Goal: Task Accomplishment & Management: Use online tool/utility

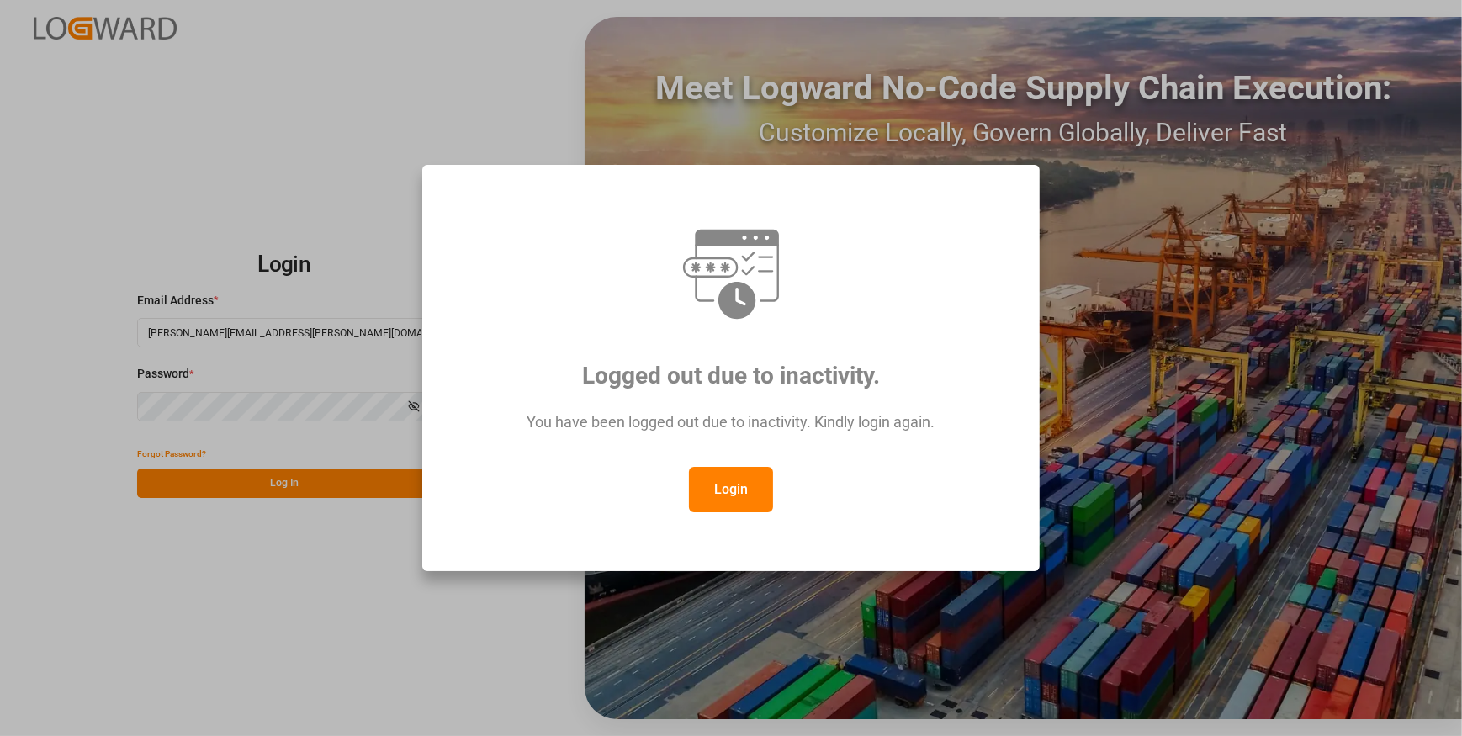
click at [749, 496] on button "Login" at bounding box center [731, 489] width 84 height 45
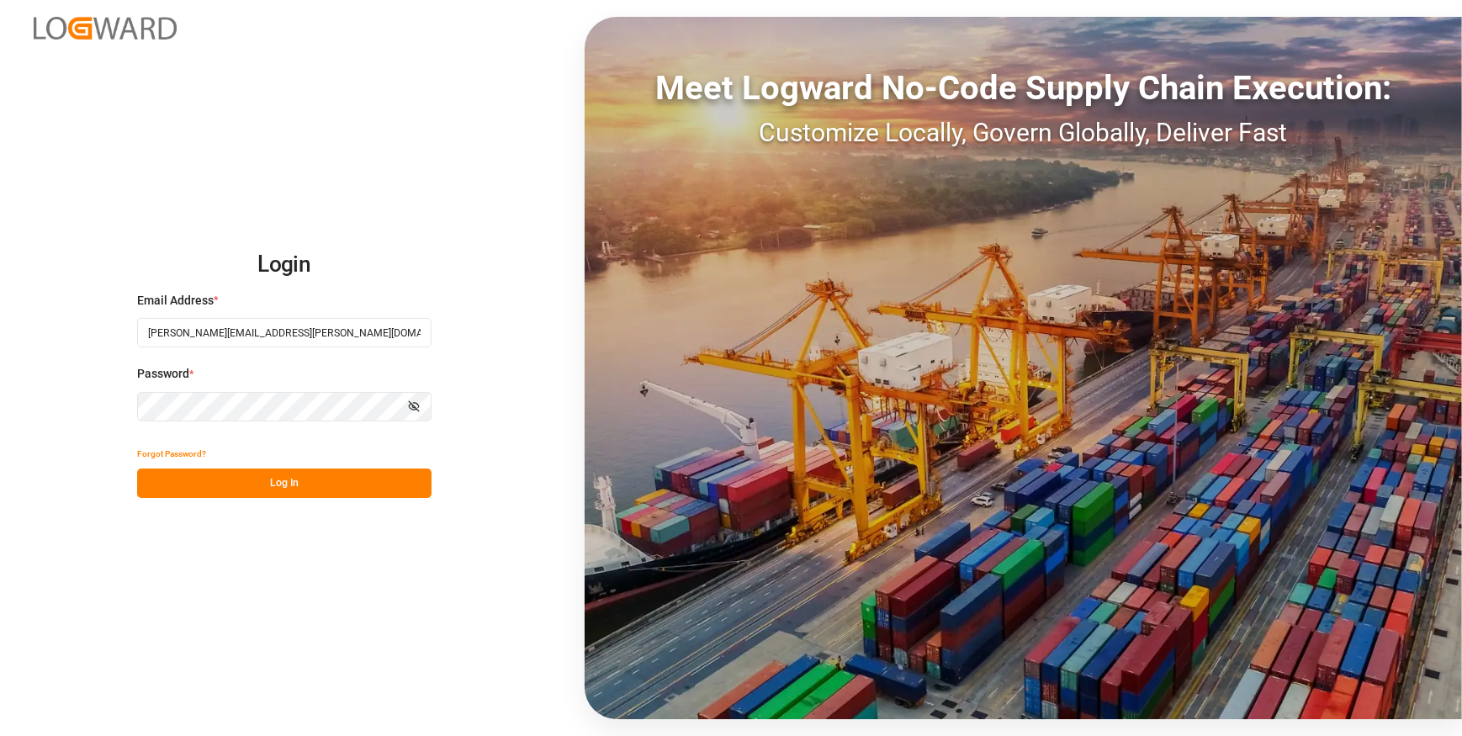
click at [297, 486] on button "Log In" at bounding box center [284, 483] width 294 height 29
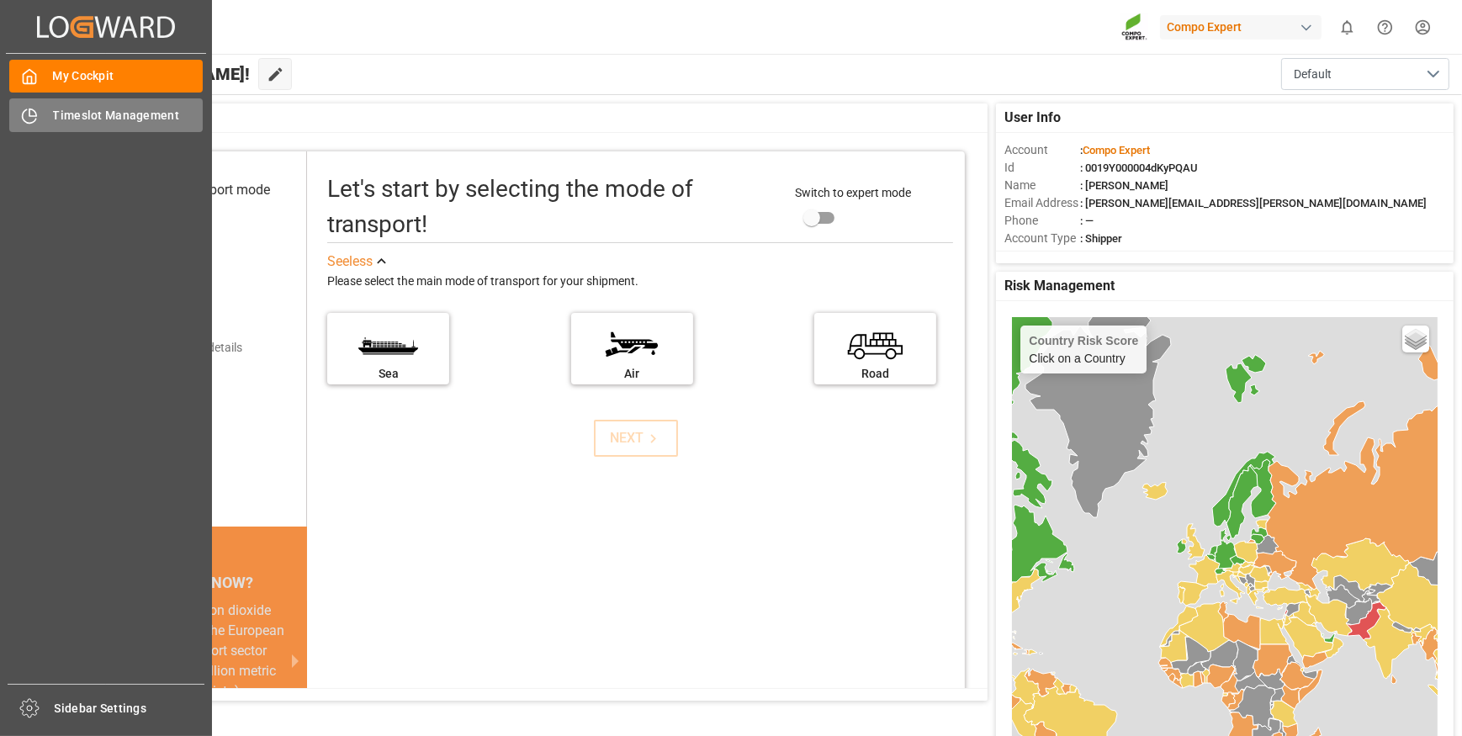
click at [84, 121] on span "Timeslot Management" at bounding box center [128, 116] width 151 height 18
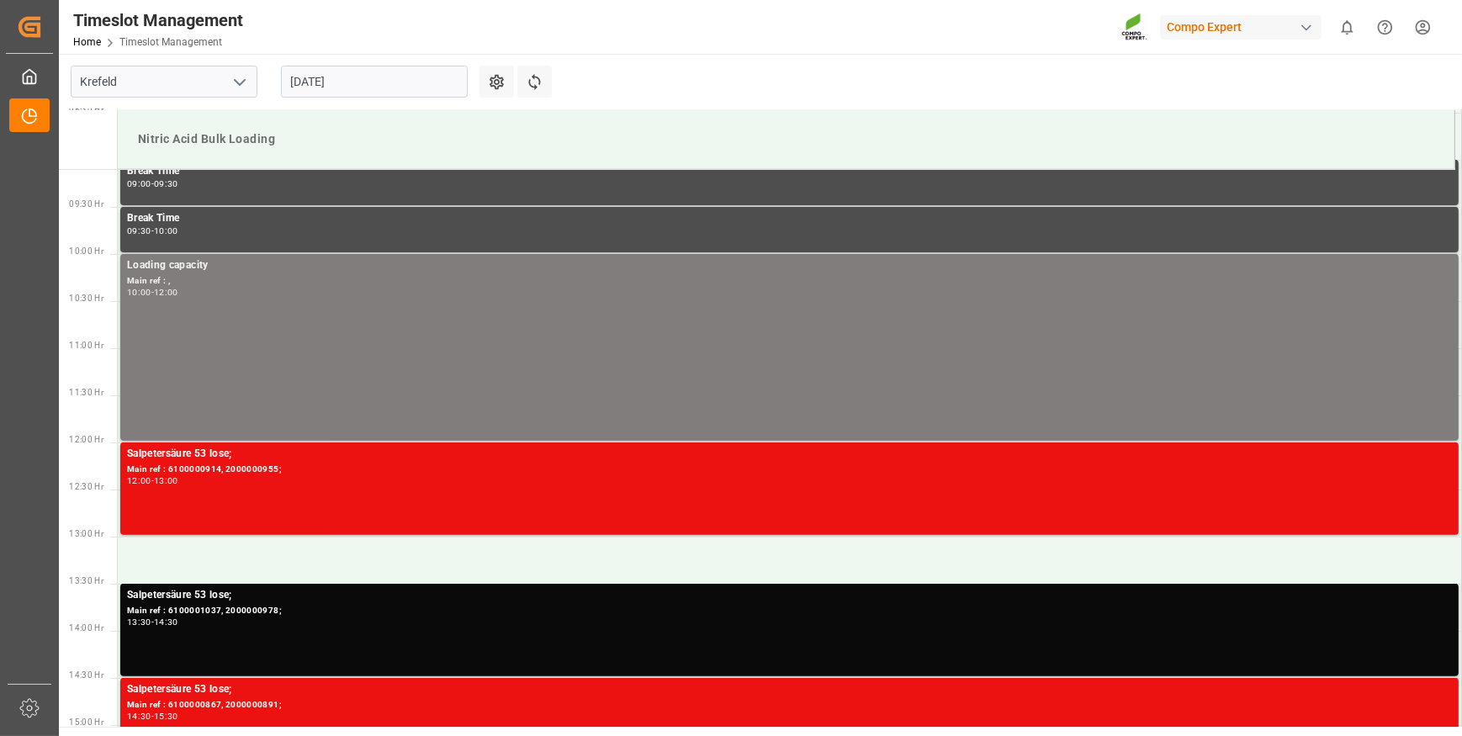
scroll to position [931, 0]
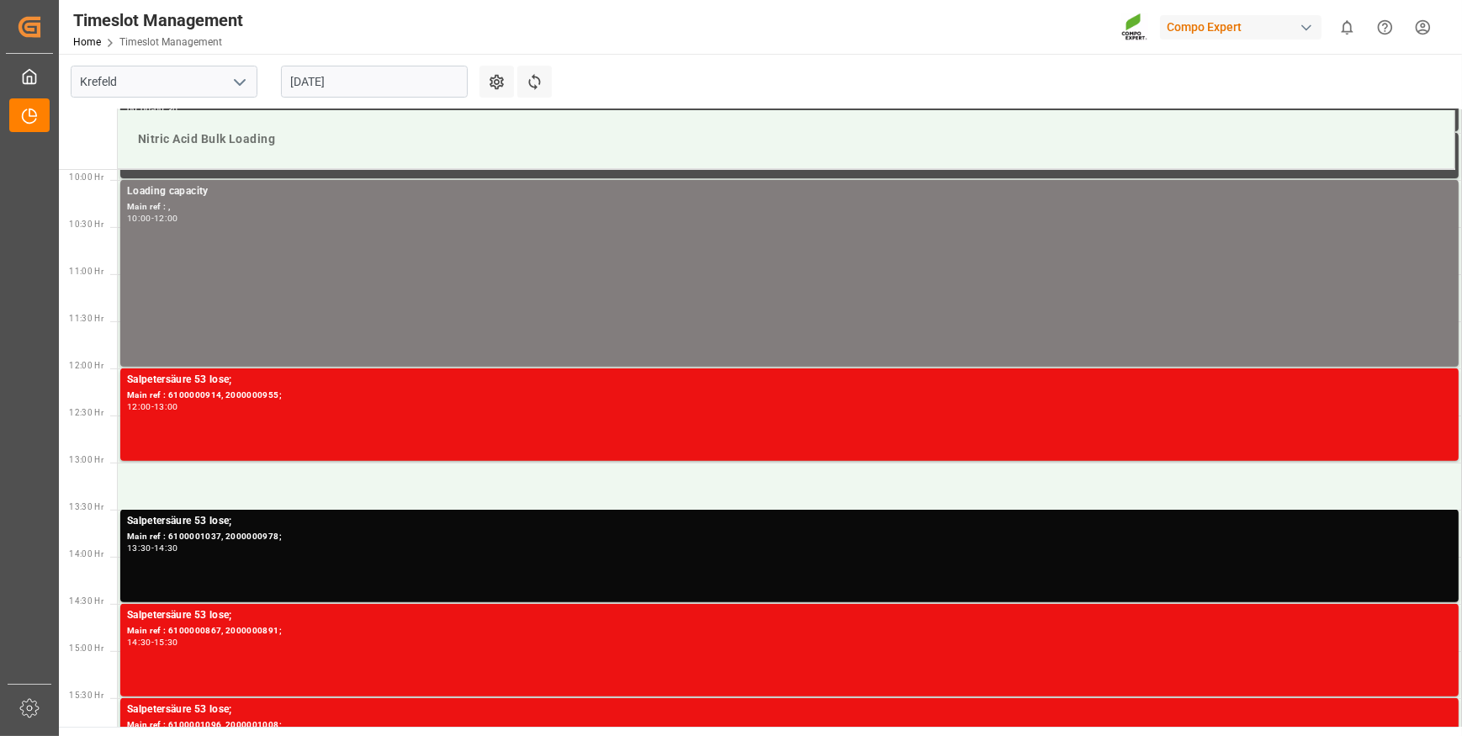
click at [413, 84] on input "[DATE]" at bounding box center [374, 82] width 187 height 32
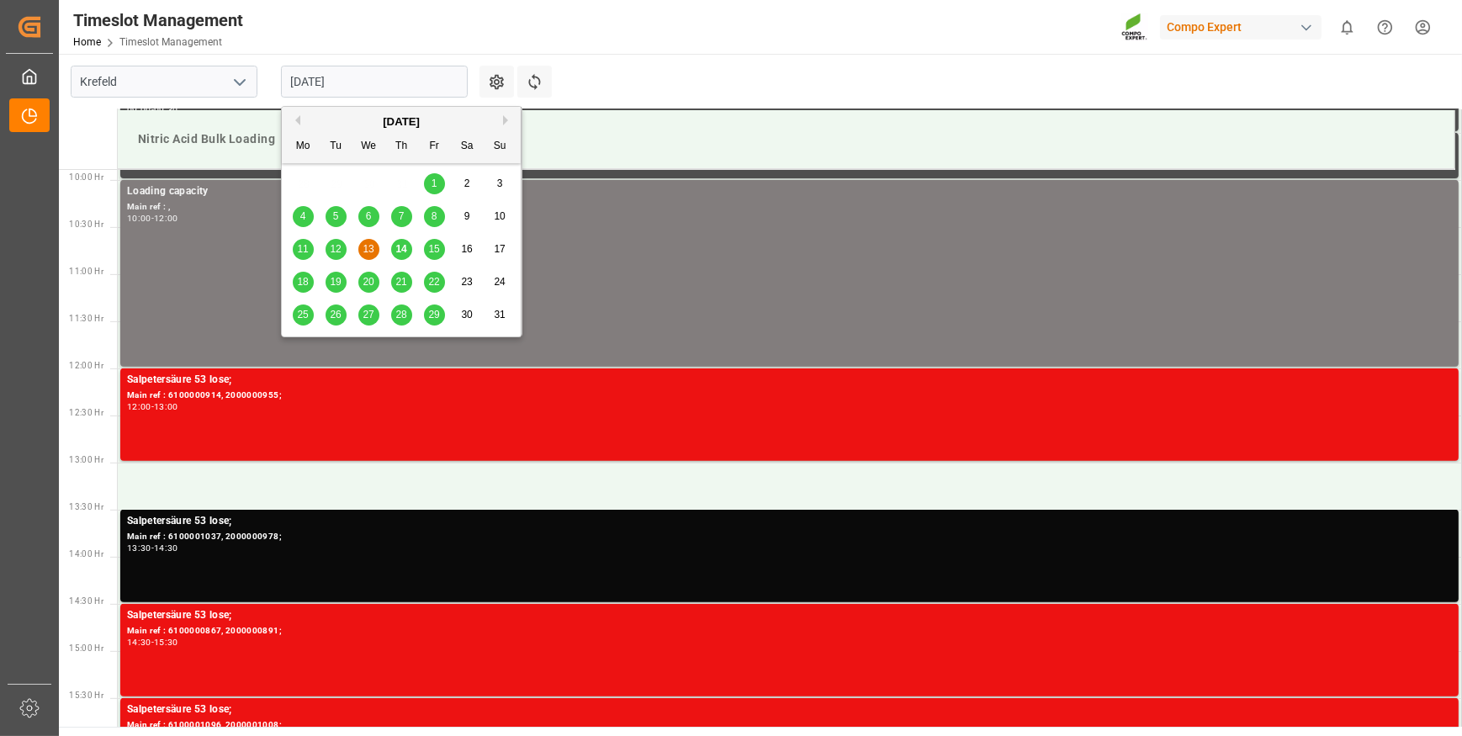
click at [372, 77] on input "[DATE]" at bounding box center [374, 82] width 187 height 32
click at [403, 250] on span "14" at bounding box center [400, 249] width 11 height 12
